Goal: Check status

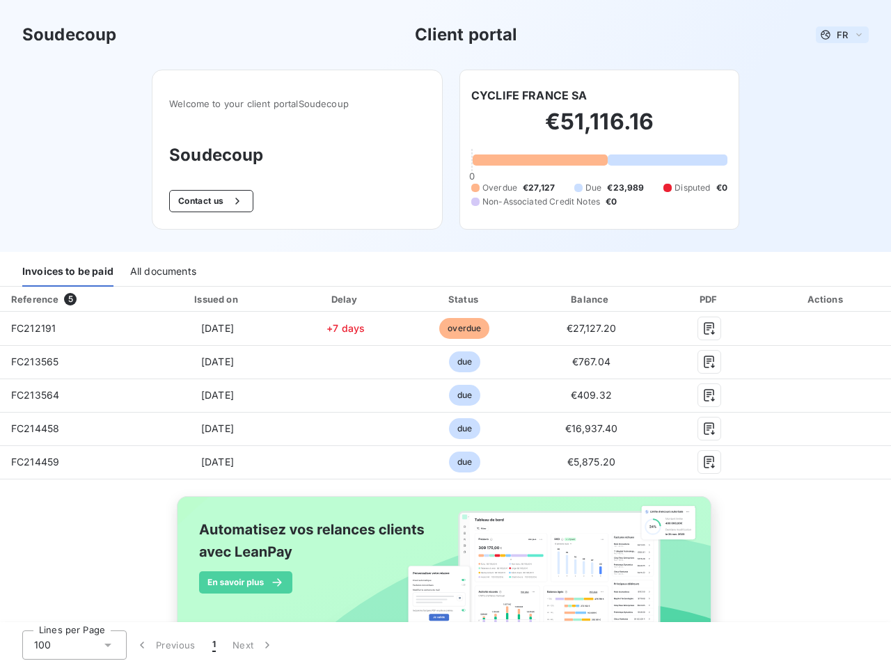
click at [837, 35] on span "FR" at bounding box center [842, 34] width 11 height 11
click at [203, 201] on button "Contact us" at bounding box center [211, 201] width 84 height 22
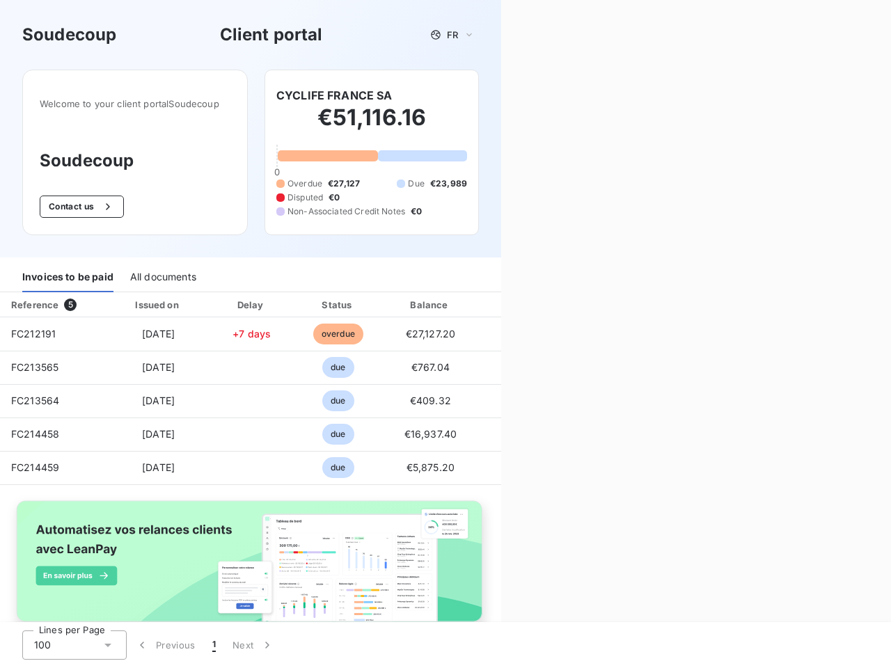
click at [524, 95] on div "Contact us Fill out the form below, and a member of our team will get back to y…" at bounding box center [696, 334] width 390 height 668
click at [68, 272] on div "Invoices to be paid" at bounding box center [67, 277] width 91 height 29
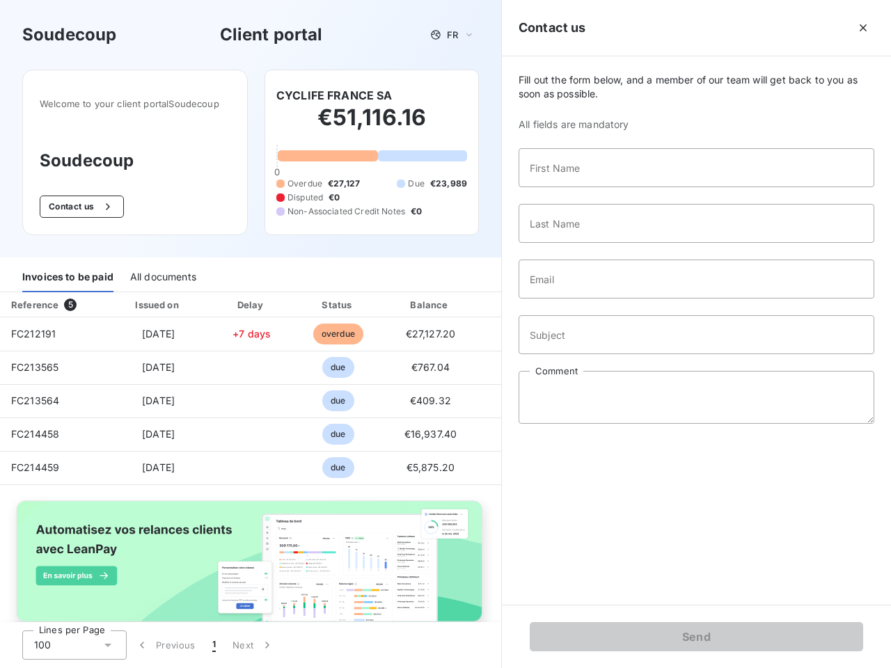
click at [162, 272] on div "All documents" at bounding box center [163, 277] width 66 height 29
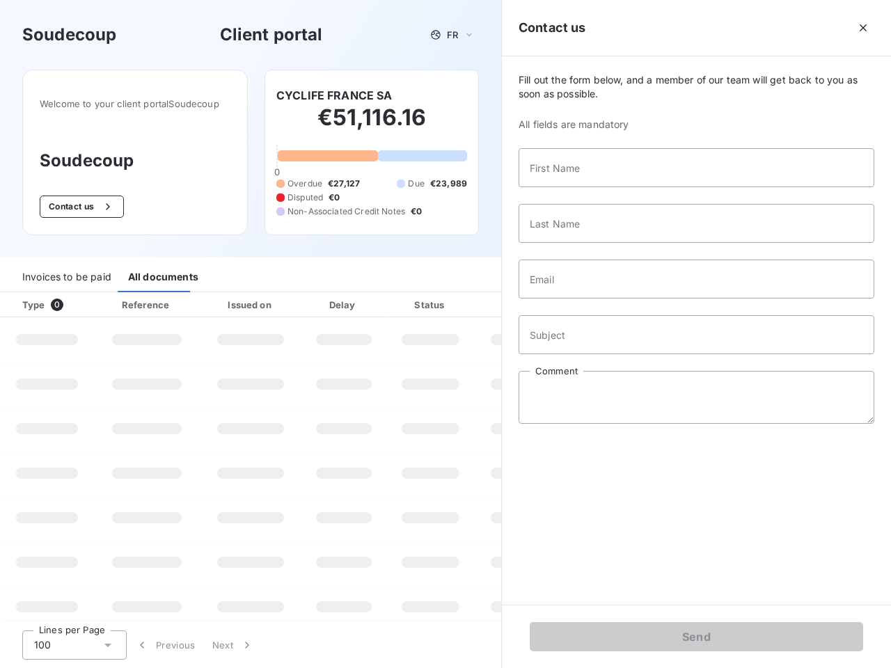
click at [72, 299] on div "Type 0" at bounding box center [52, 305] width 77 height 14
click at [214, 299] on div "Issued on" at bounding box center [251, 305] width 96 height 14
click at [341, 299] on div "Delay" at bounding box center [343, 305] width 79 height 14
click at [458, 299] on div at bounding box center [465, 305] width 14 height 14
click at [583, 299] on div "Fill out the form below, and a member of our team will get back to you as soon …" at bounding box center [696, 330] width 389 height 549
